Goal: Transaction & Acquisition: Book appointment/travel/reservation

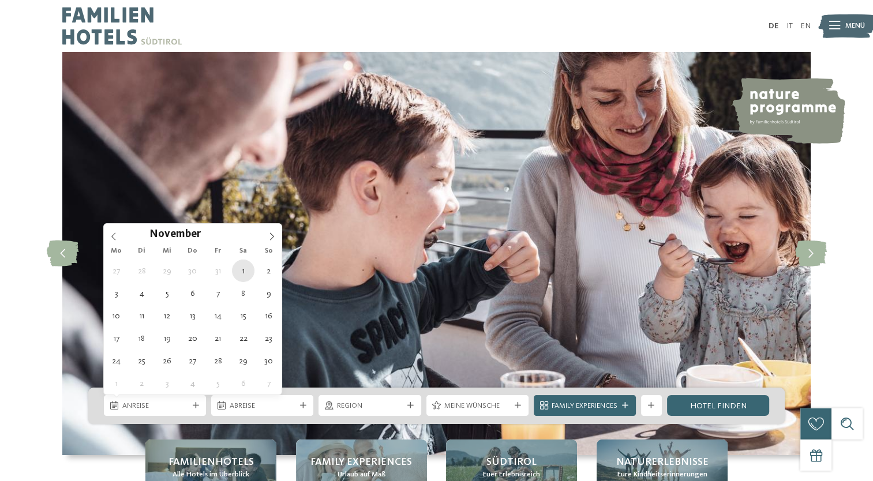
type div "01.11.2025"
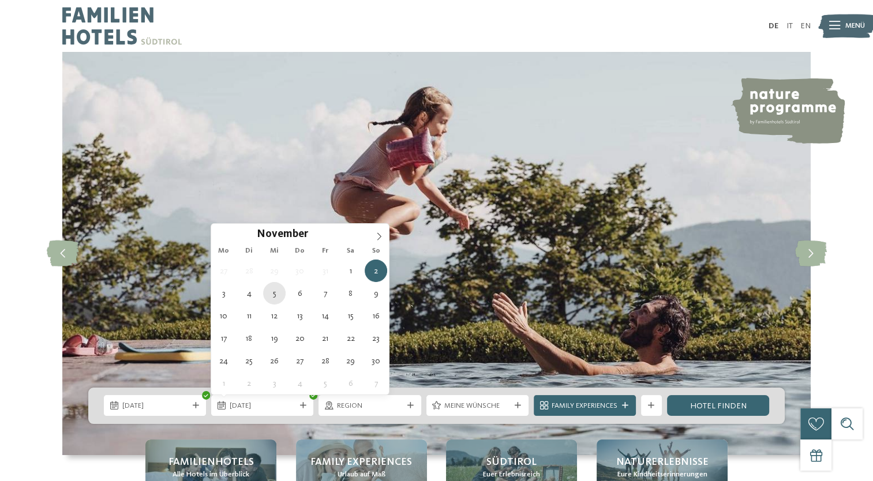
type div "05.11.2025"
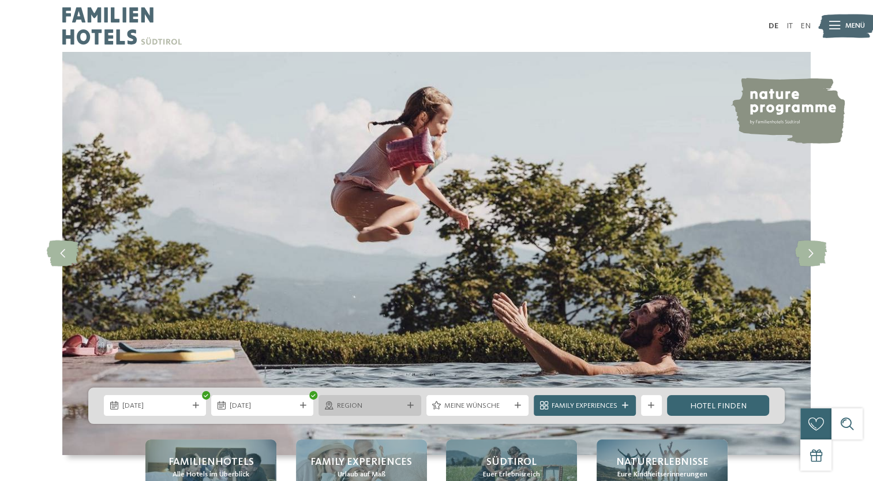
click at [392, 404] on span "Region" at bounding box center [370, 406] width 66 height 10
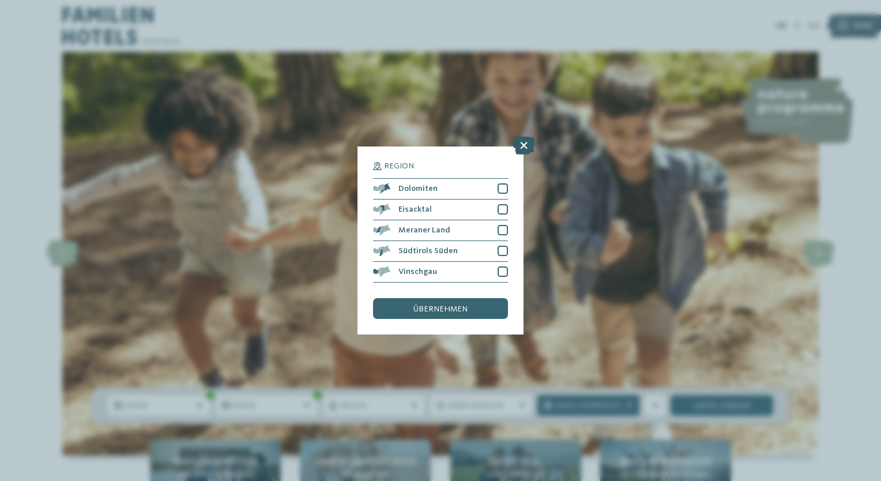
click at [524, 144] on icon at bounding box center [524, 145] width 22 height 18
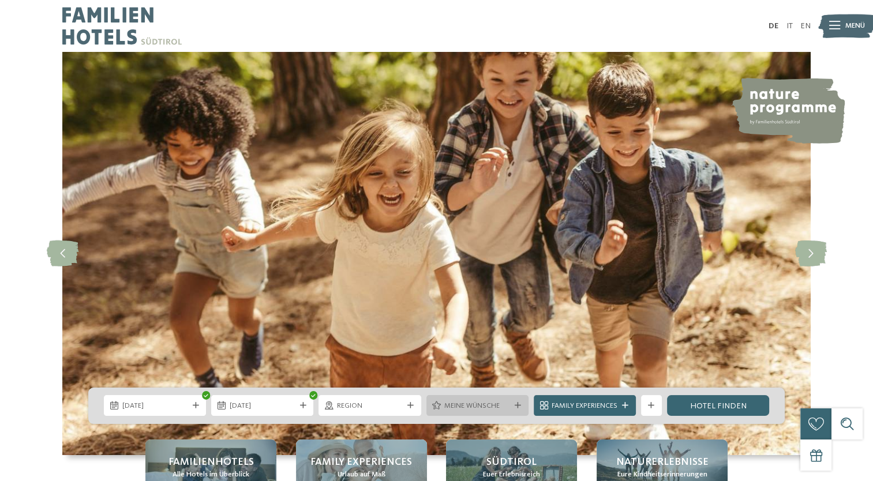
click at [493, 401] on span "Meine Wünsche" at bounding box center [477, 406] width 66 height 10
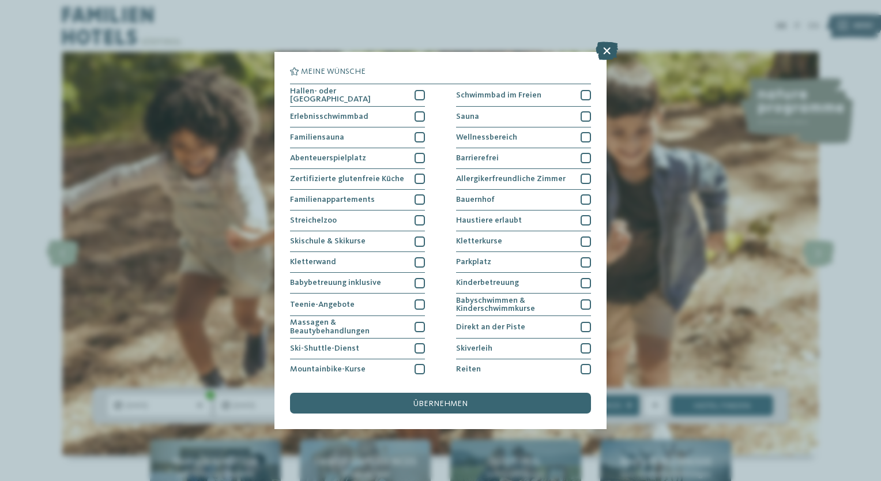
click at [610, 51] on icon at bounding box center [607, 51] width 22 height 18
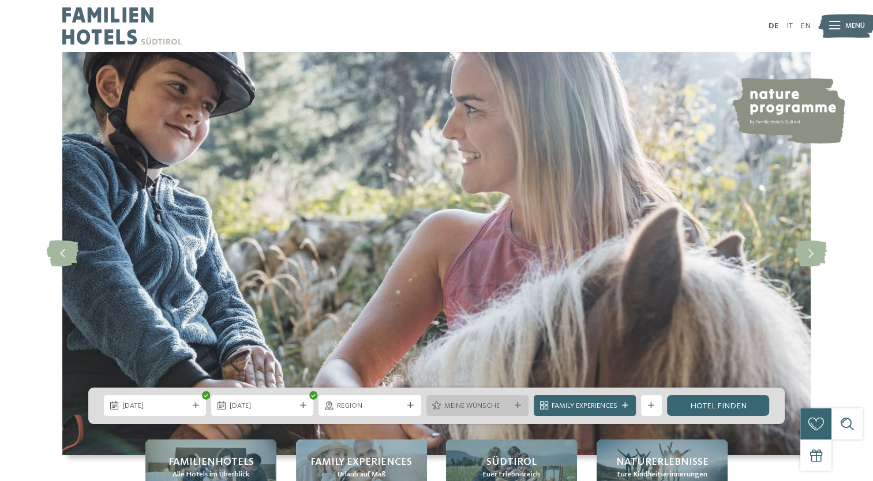
click at [465, 401] on span "Meine Wünsche" at bounding box center [477, 406] width 66 height 10
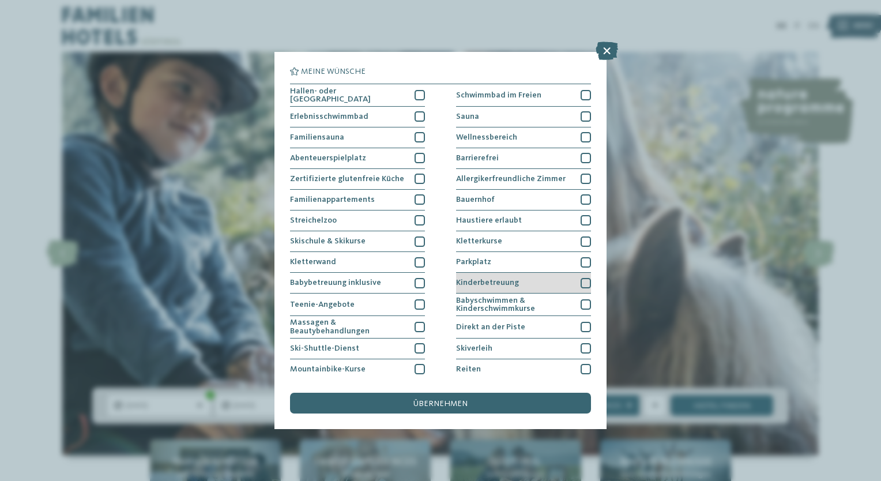
click at [538, 281] on div "Kinderbetreuung" at bounding box center [523, 283] width 135 height 21
click at [535, 266] on div "Parkplatz" at bounding box center [523, 262] width 135 height 21
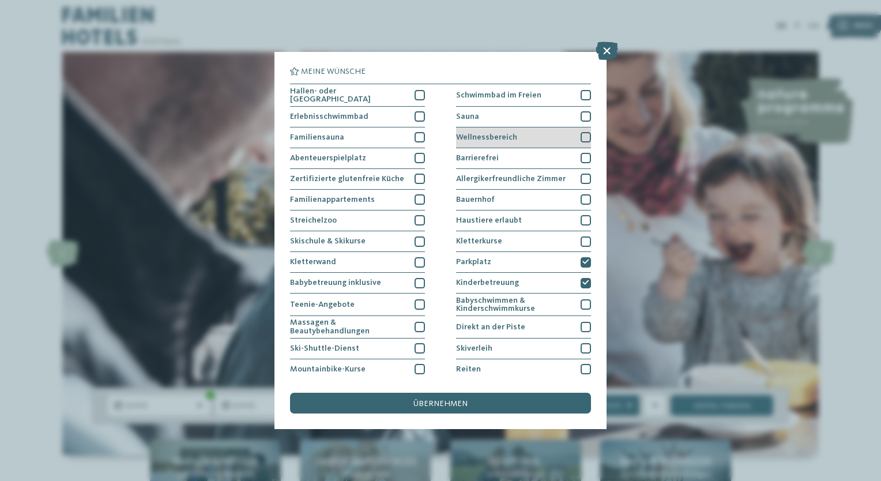
click at [541, 133] on div "Wellnessbereich" at bounding box center [523, 137] width 135 height 21
click at [543, 116] on div "Sauna" at bounding box center [523, 117] width 135 height 21
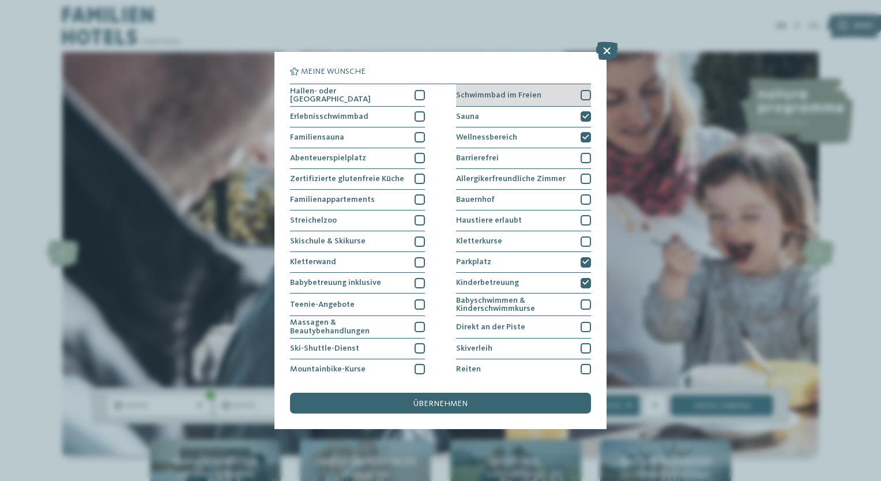
click at [536, 96] on div "Schwimmbad im Freien" at bounding box center [523, 95] width 135 height 22
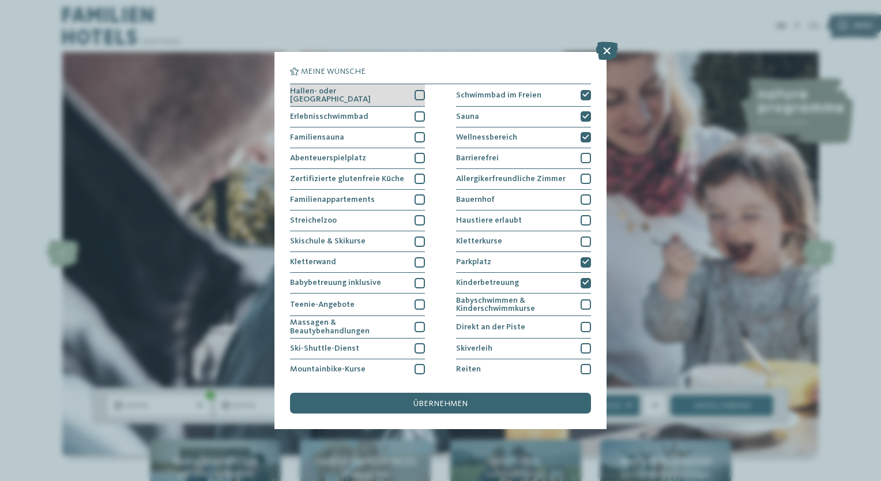
click at [370, 96] on span "Hallen- oder Schleusenbad" at bounding box center [348, 95] width 117 height 17
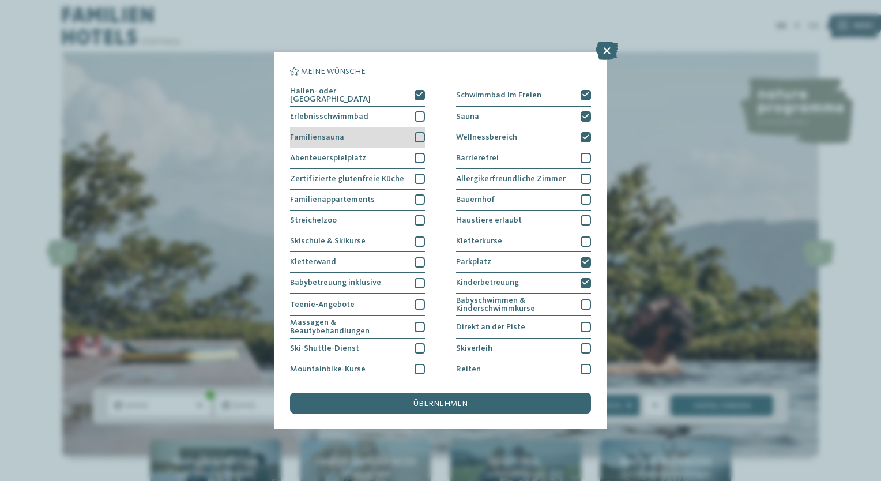
click at [380, 130] on div "Familiensauna" at bounding box center [357, 137] width 135 height 21
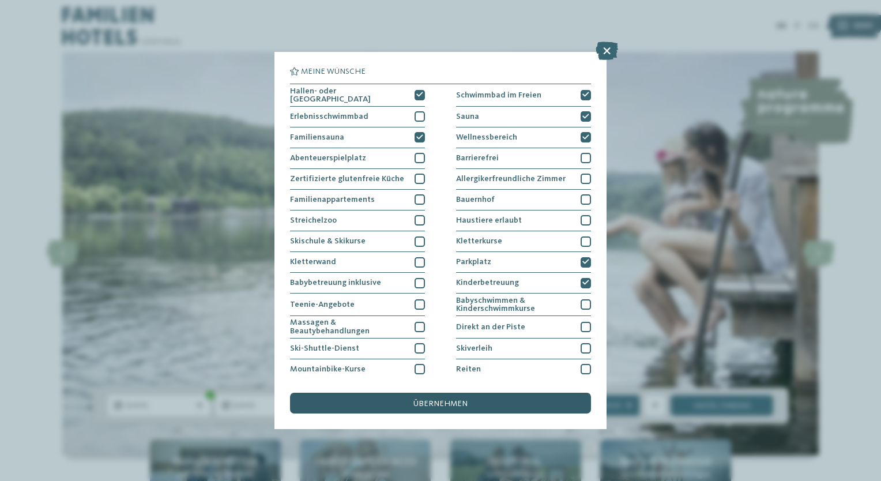
click at [457, 398] on div "übernehmen" at bounding box center [440, 403] width 301 height 21
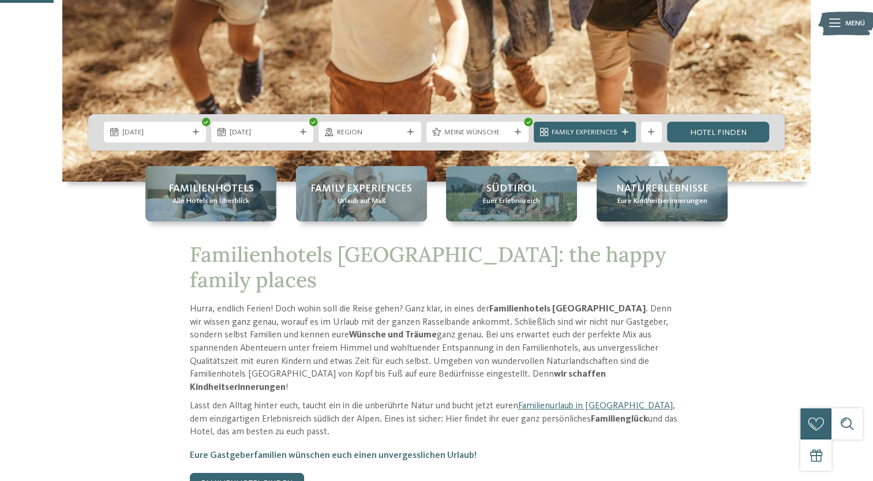
scroll to position [299, 0]
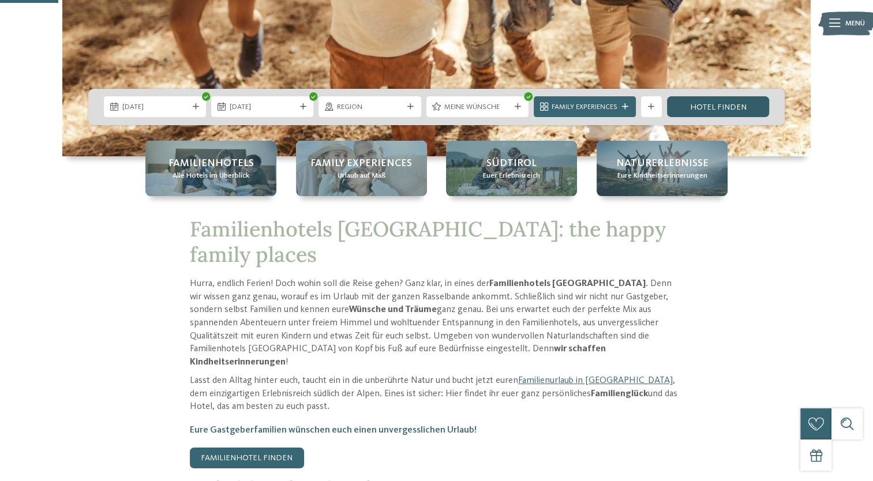
click at [704, 98] on link "Hotel finden" at bounding box center [718, 106] width 102 height 21
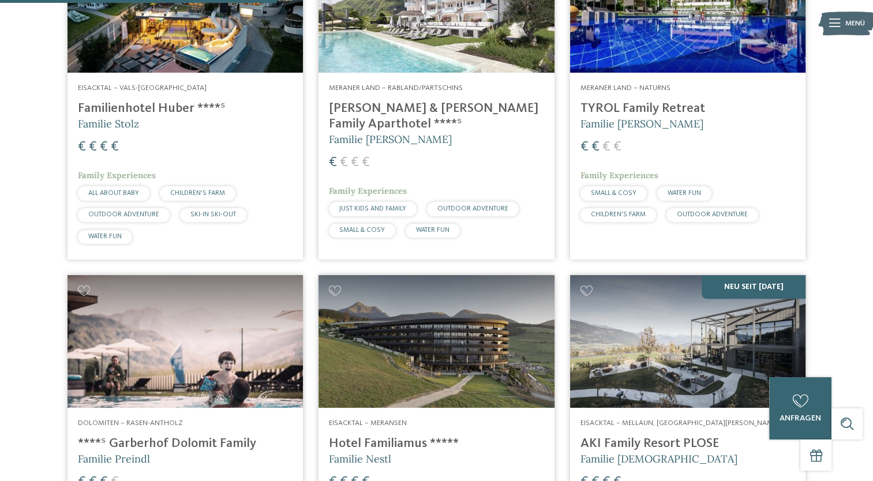
scroll to position [494, 0]
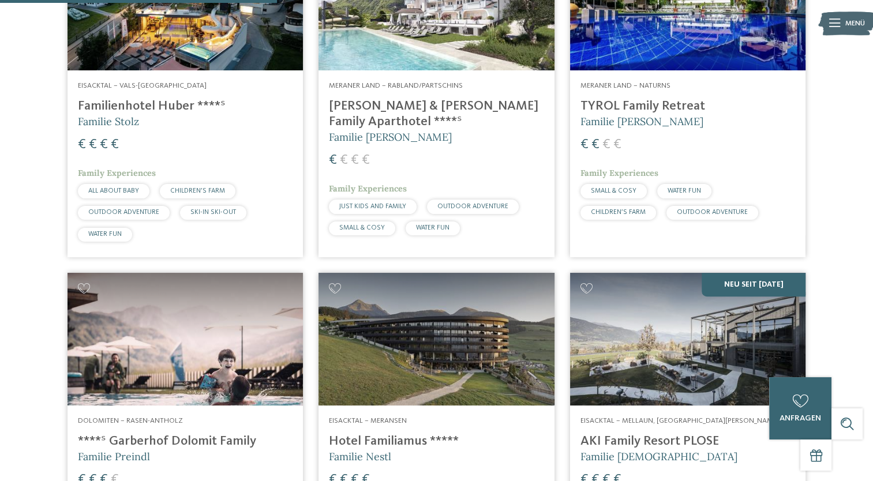
click at [239, 122] on h5 "Familie Stolz" at bounding box center [185, 121] width 215 height 14
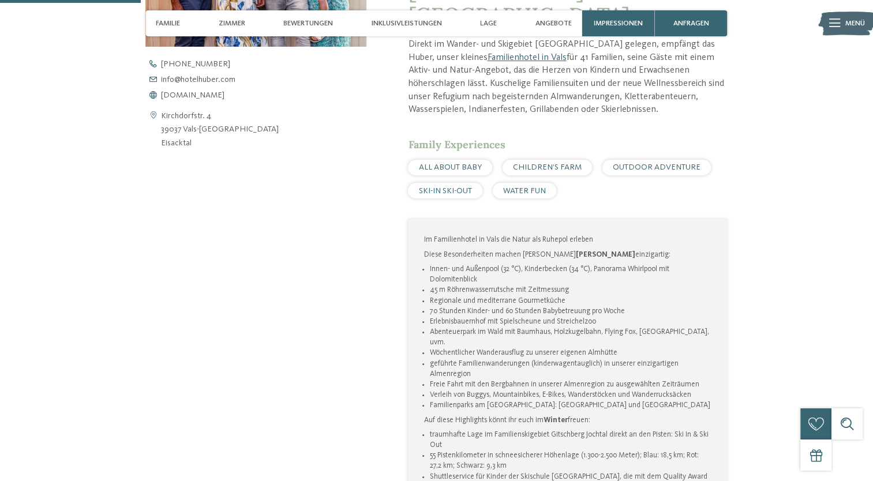
scroll to position [486, 0]
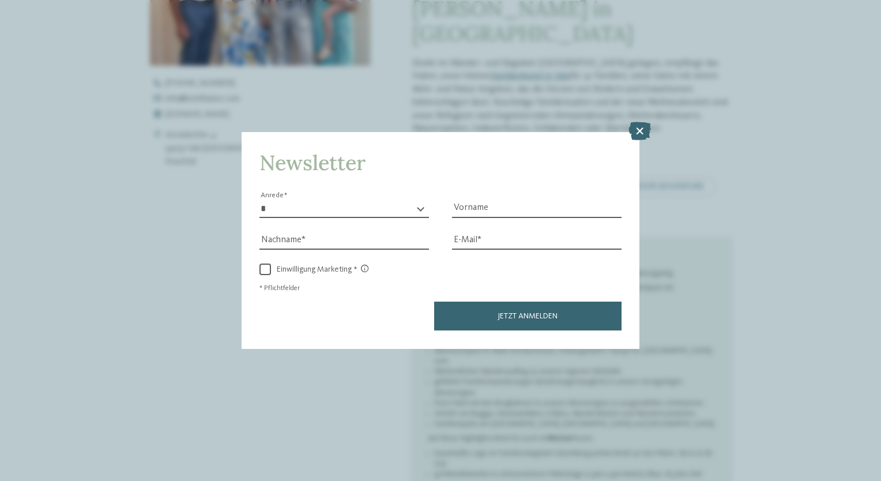
drag, startPoint x: 876, startPoint y: 43, endPoint x: 881, endPoint y: 78, distance: 35.6
click at [641, 127] on icon at bounding box center [640, 131] width 22 height 18
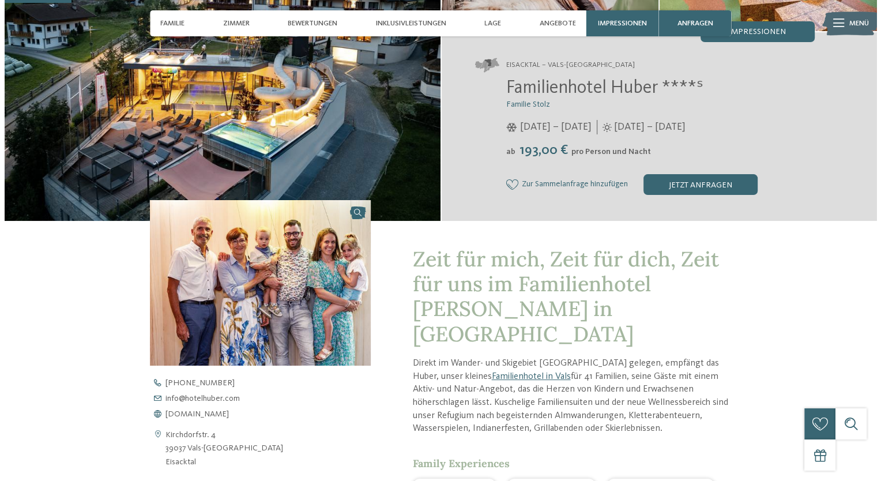
scroll to position [0, 0]
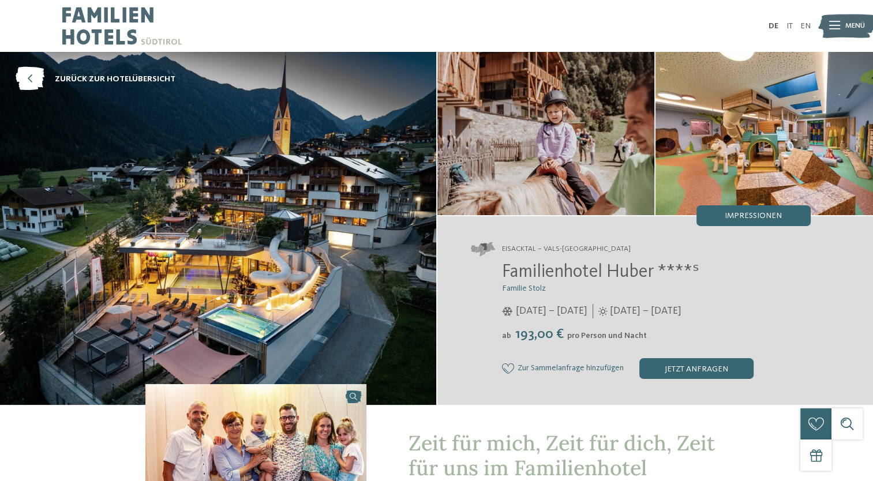
click at [843, 17] on img at bounding box center [846, 26] width 57 height 29
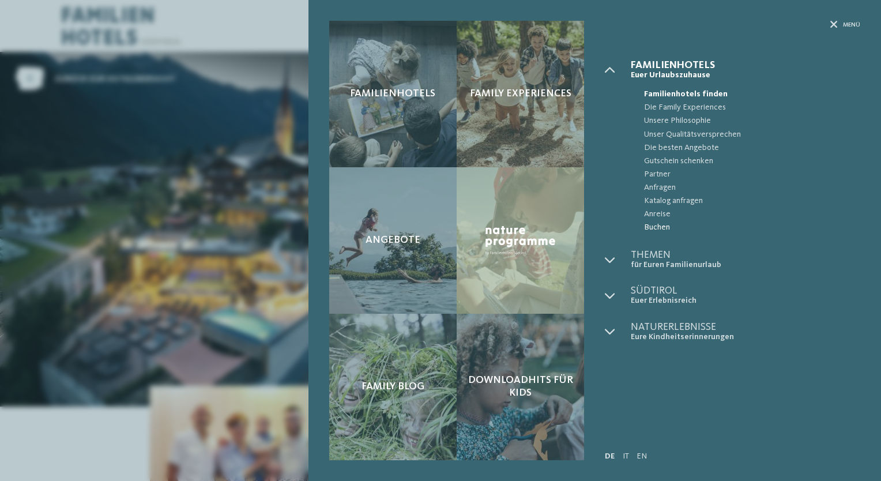
click at [652, 225] on span "Buchen" at bounding box center [752, 227] width 216 height 13
click at [850, 25] on span "Menü" at bounding box center [851, 25] width 17 height 9
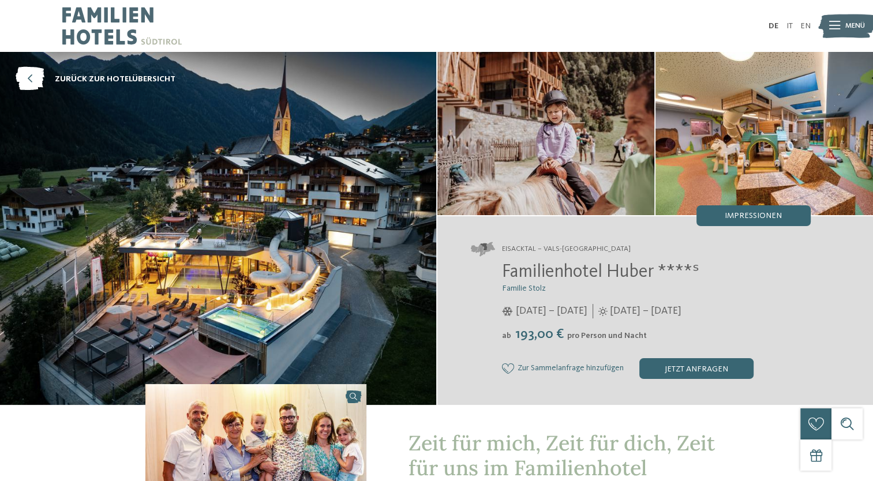
click at [852, 29] on span "Menü" at bounding box center [855, 26] width 20 height 10
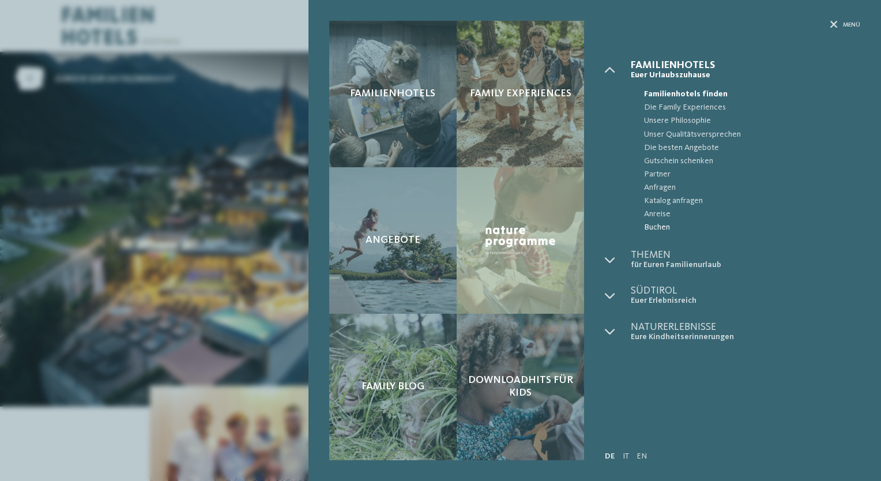
click at [644, 230] on span "Buchen" at bounding box center [752, 227] width 216 height 13
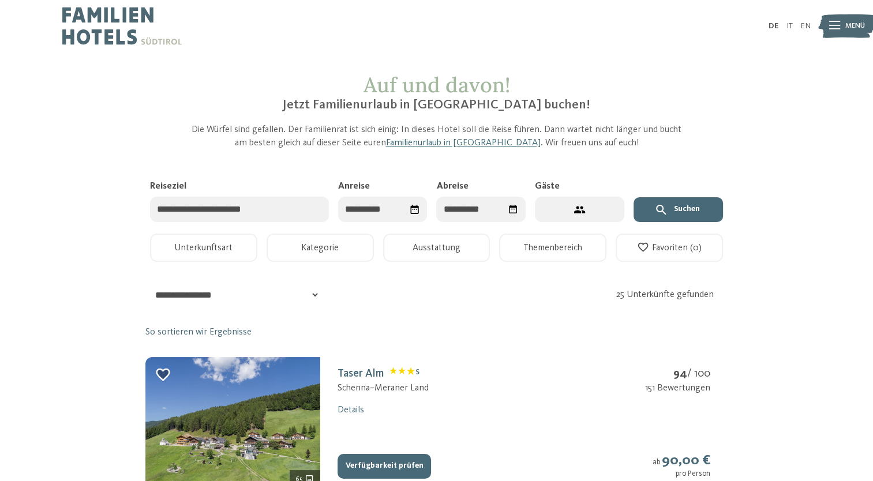
click at [264, 219] on input "Reiseziel" at bounding box center [239, 210] width 179 height 26
type input "**********"
click at [273, 246] on div "Familienhotel [PERSON_NAME]" at bounding box center [239, 247] width 179 height 27
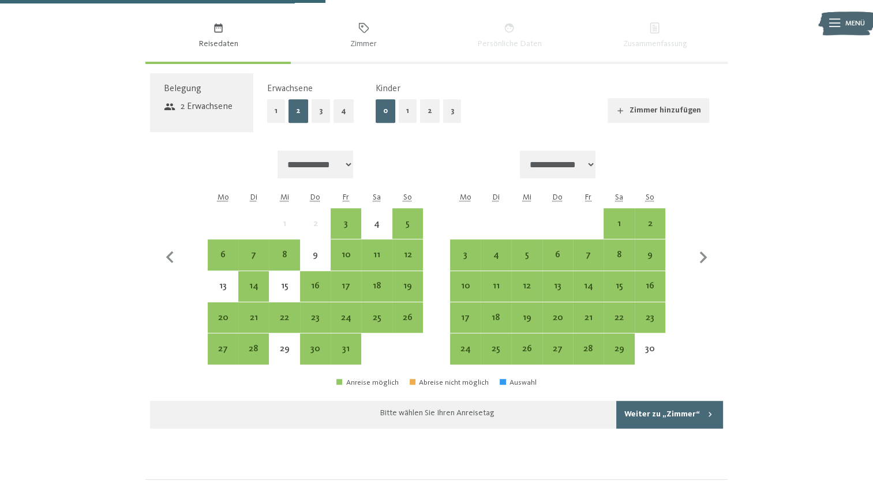
scroll to position [731, 0]
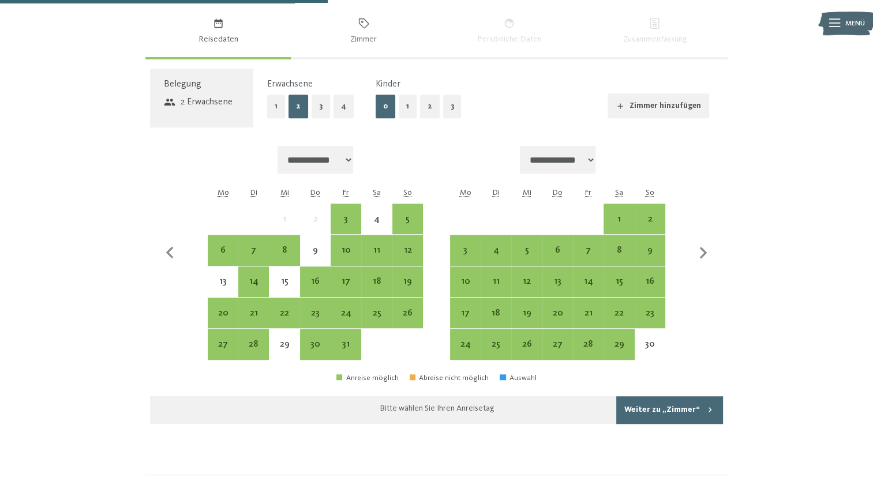
click at [408, 108] on button "1" at bounding box center [408, 107] width 18 height 24
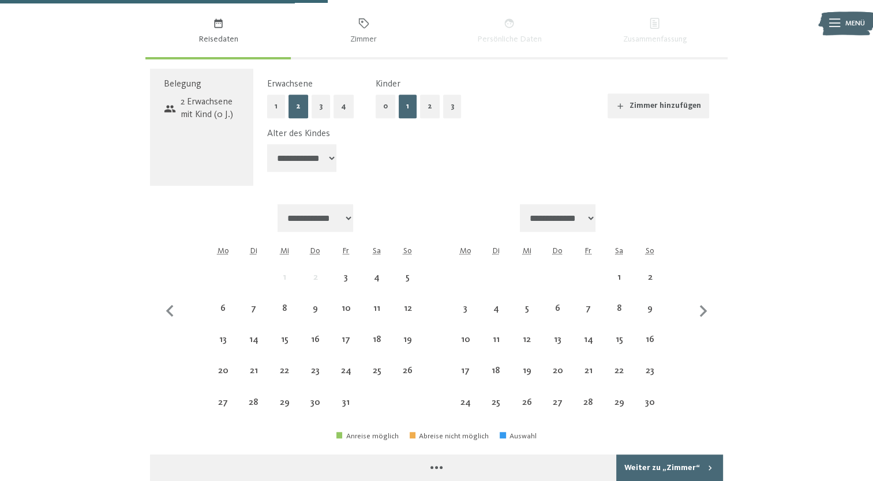
click at [306, 158] on select "**********" at bounding box center [301, 158] width 69 height 28
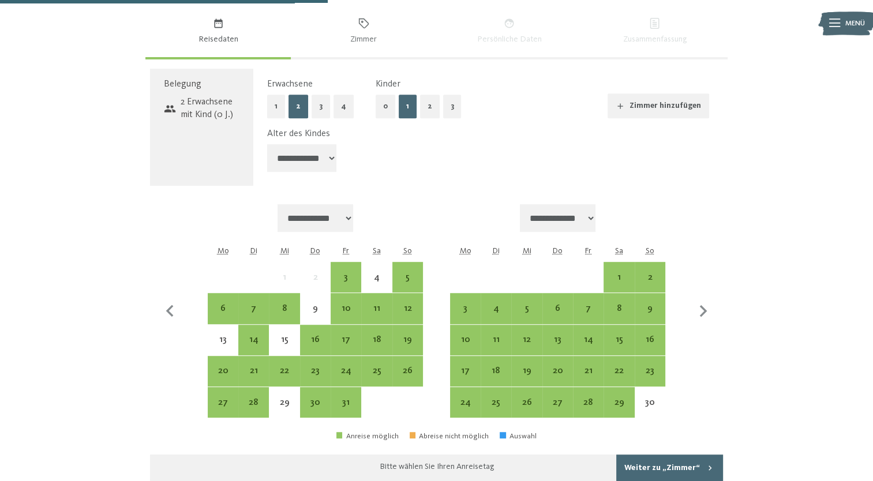
select select "*"
click at [267, 144] on select "**********" at bounding box center [301, 158] width 69 height 28
click at [618, 279] on div "1" at bounding box center [618, 287] width 28 height 28
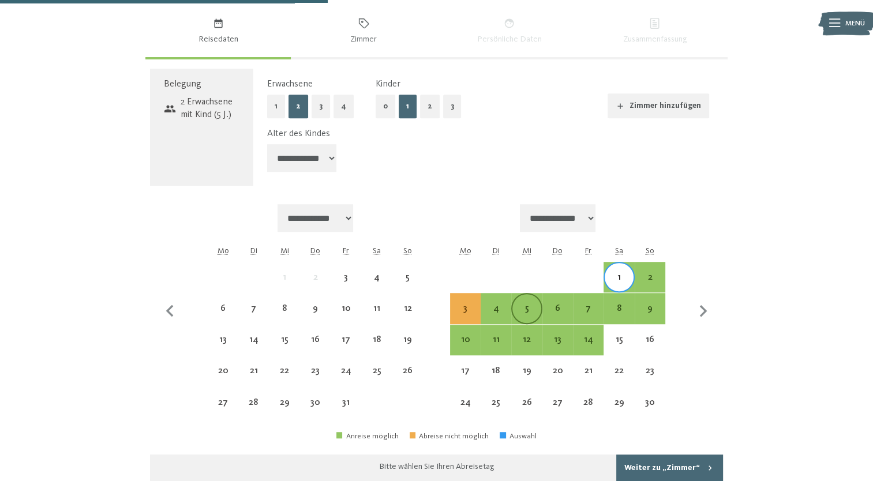
click at [524, 310] on div "5" at bounding box center [526, 318] width 28 height 28
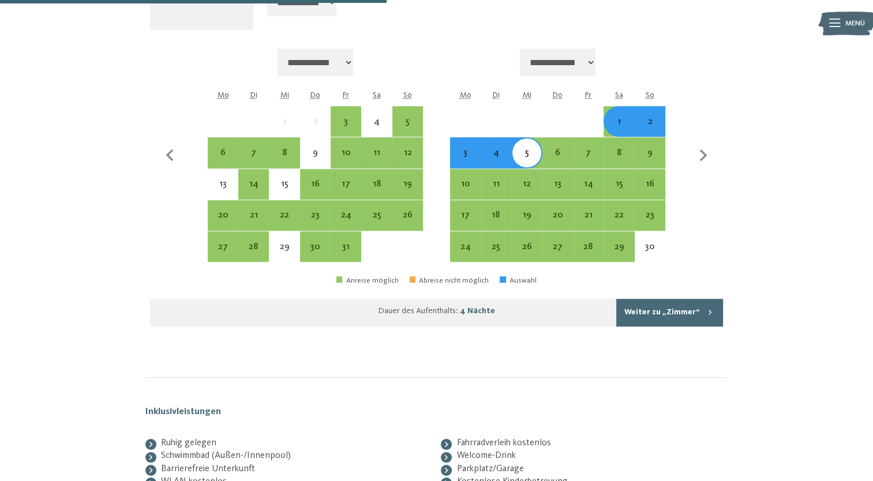
scroll to position [889, 0]
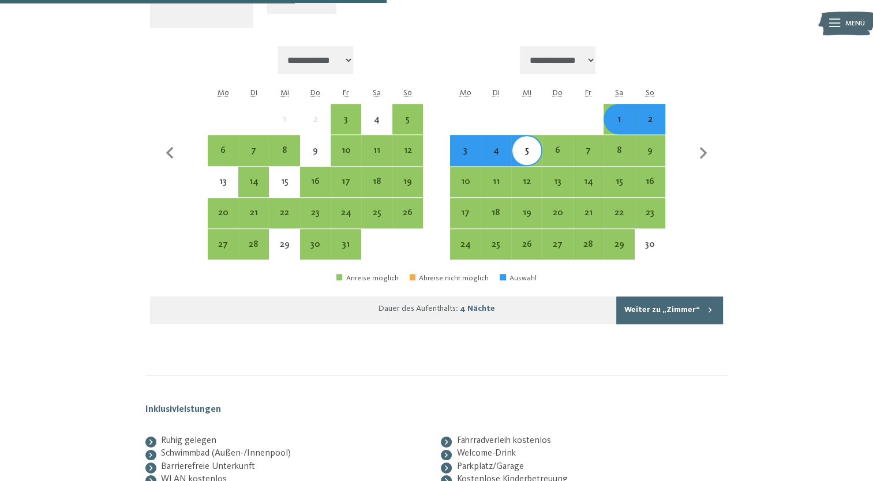
click at [662, 307] on button "Weiter zu „Zimmer“" at bounding box center [669, 310] width 107 height 28
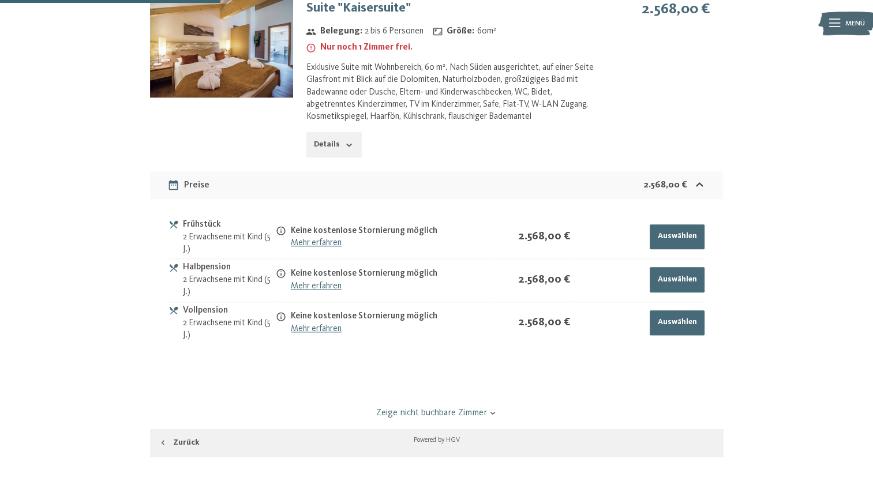
scroll to position [0, 0]
